Goal: Find specific page/section: Find specific page/section

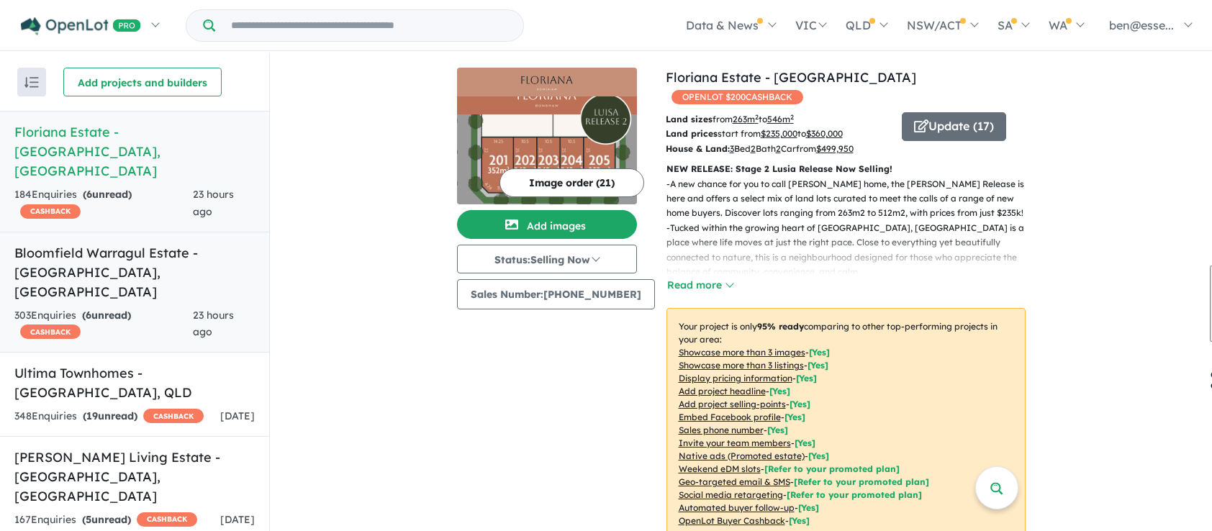
click at [135, 243] on h5 "Bloomfield Warragul Estate - [GEOGRAPHIC_DATA] , [GEOGRAPHIC_DATA]" at bounding box center [134, 272] width 240 height 58
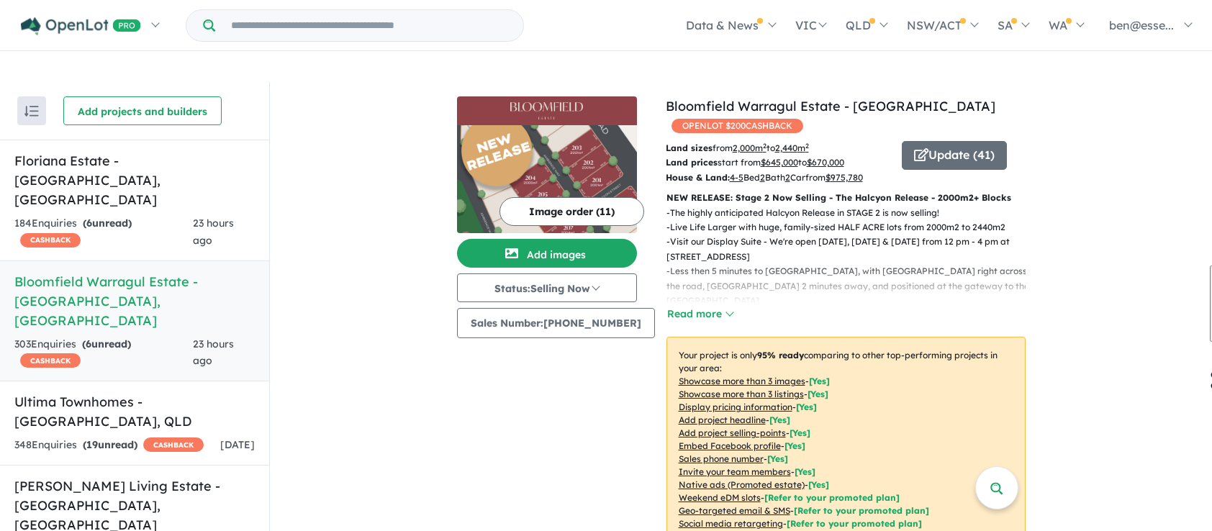
click at [569, 197] on button "Image order ( 11 )" at bounding box center [571, 211] width 145 height 29
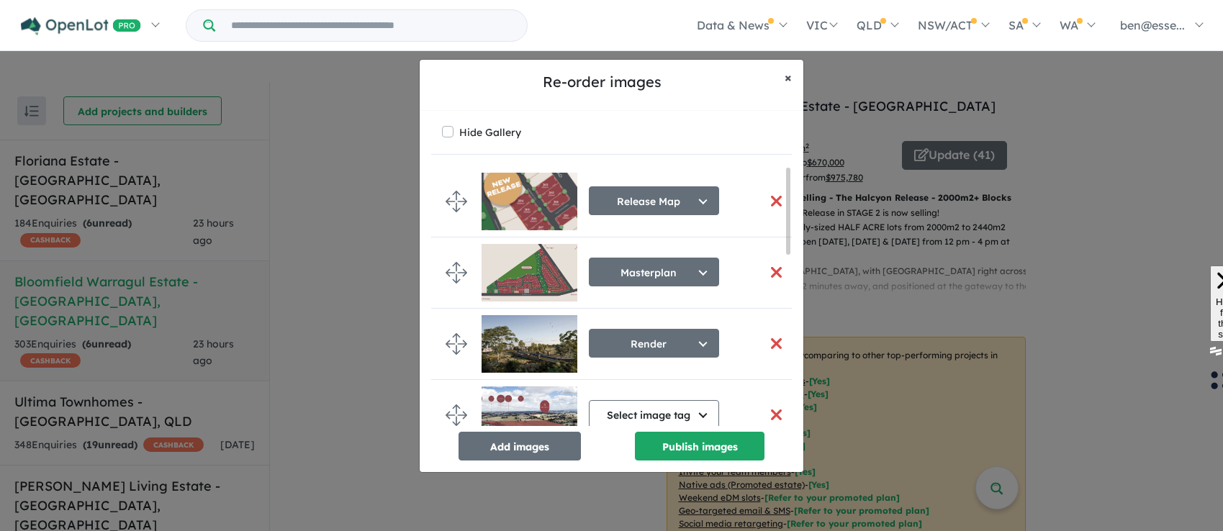
click at [786, 82] on span "×" at bounding box center [788, 77] width 7 height 17
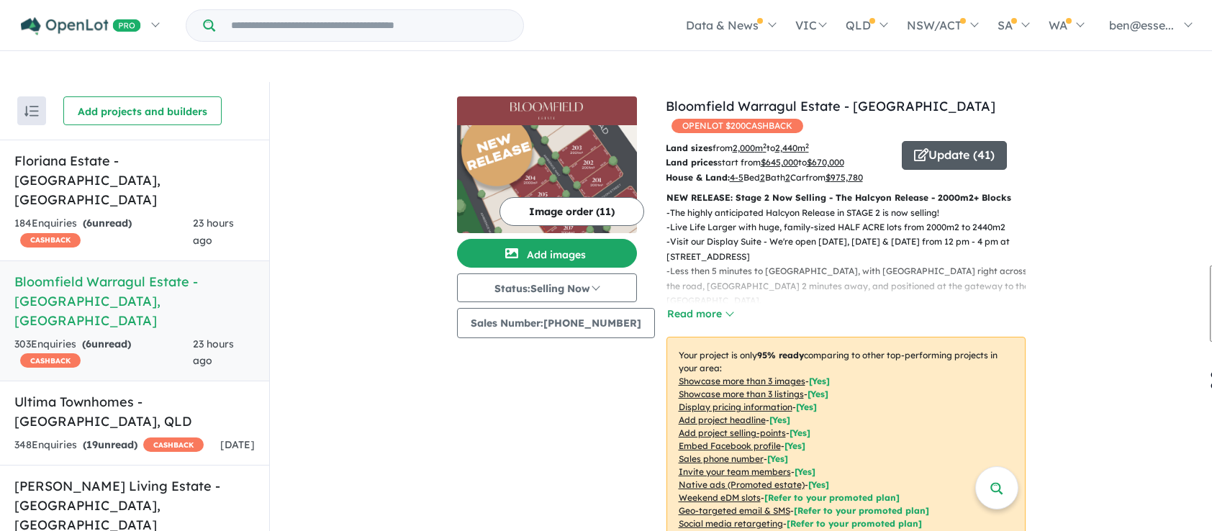
click at [920, 141] on button "Update ( 41 )" at bounding box center [954, 155] width 105 height 29
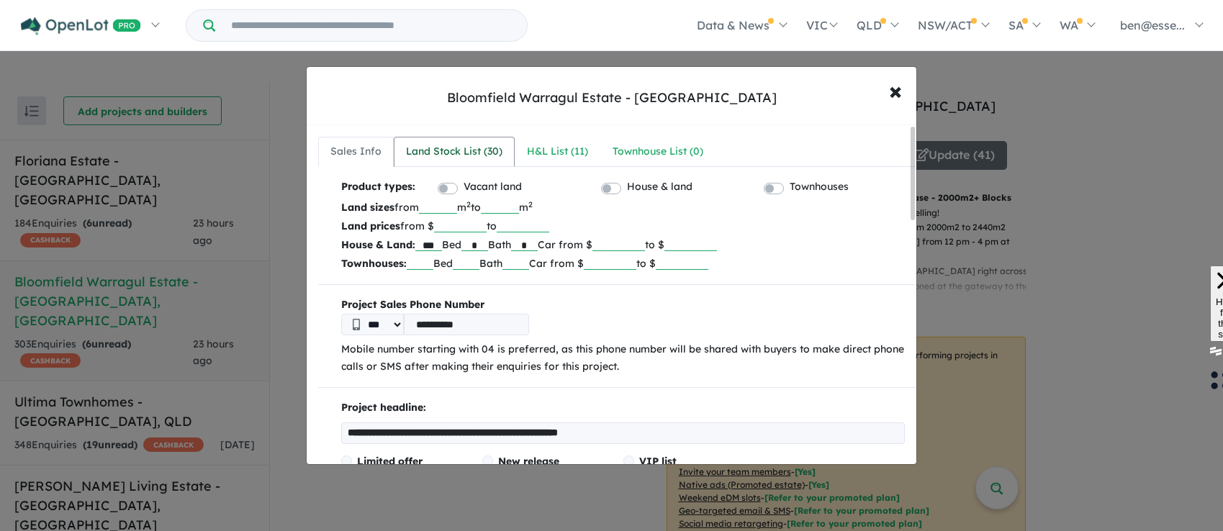
click at [470, 161] on div "Land Stock List ( 30 )" at bounding box center [454, 151] width 96 height 17
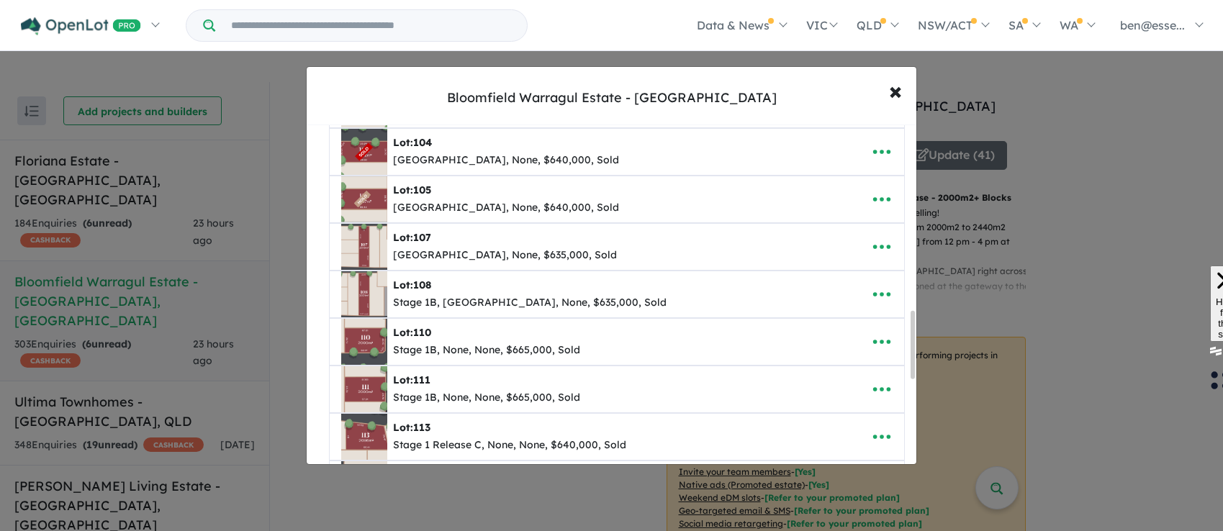
scroll to position [913, 0]
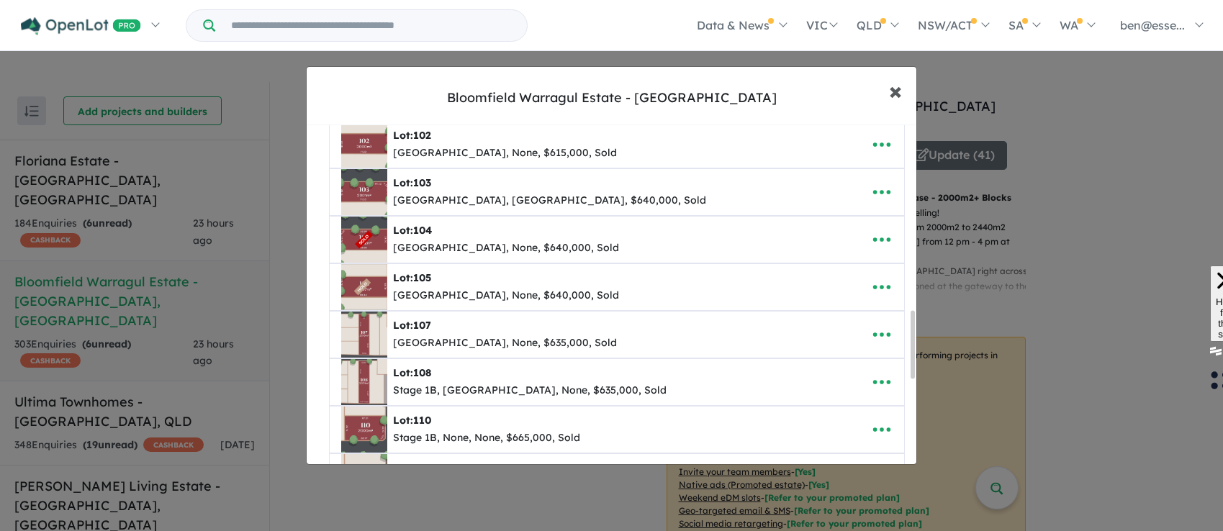
click at [897, 95] on span "×" at bounding box center [895, 90] width 13 height 31
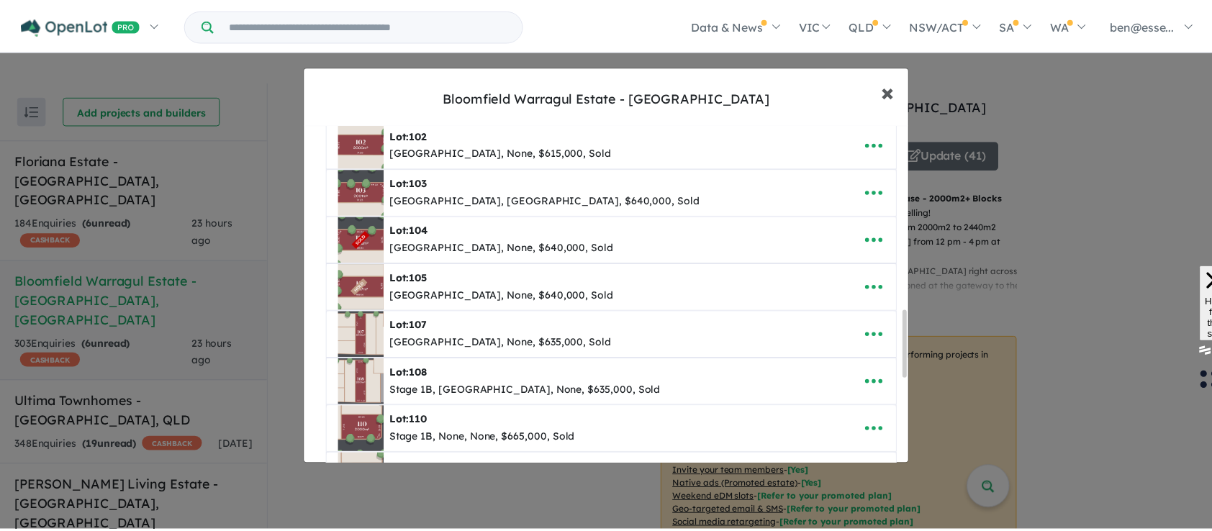
scroll to position [0, 0]
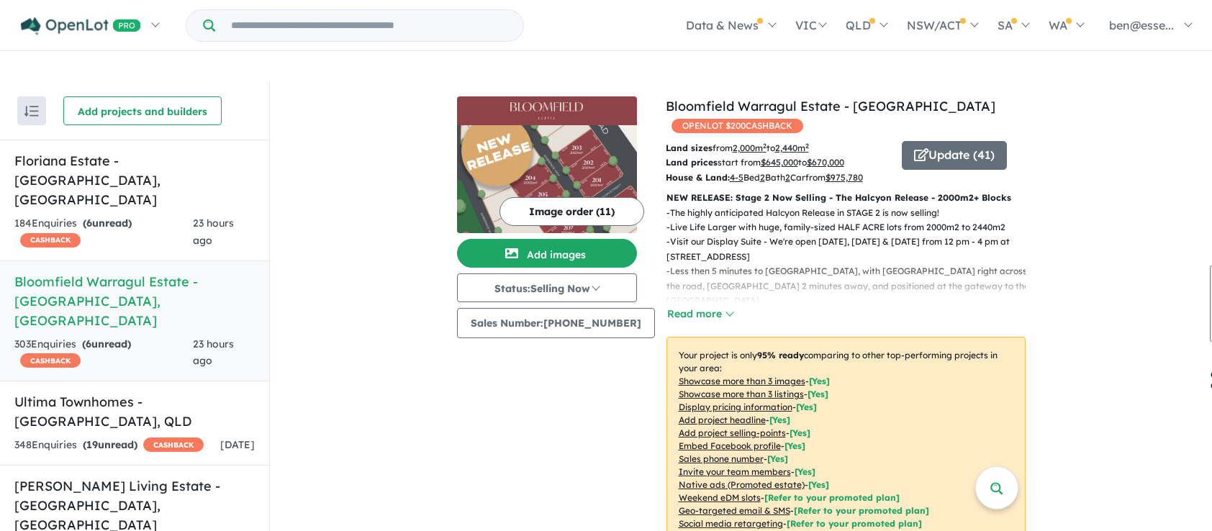
click at [582, 138] on img at bounding box center [547, 179] width 180 height 108
